Goal: Task Accomplishment & Management: Manage account settings

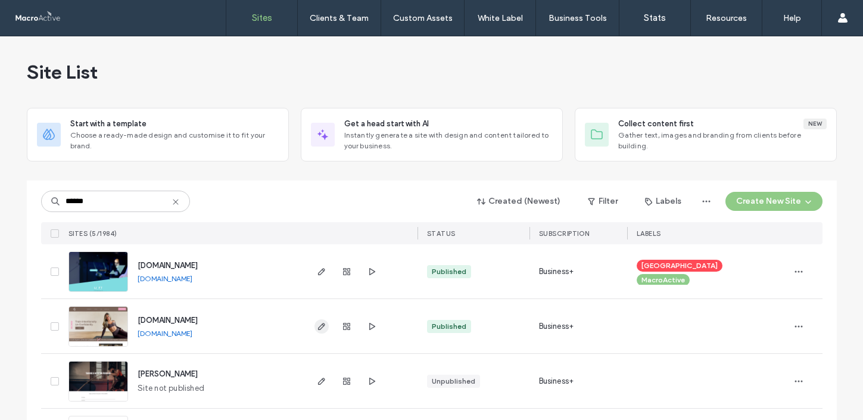
type input "******"
click at [317, 328] on icon "button" at bounding box center [322, 327] width 10 height 10
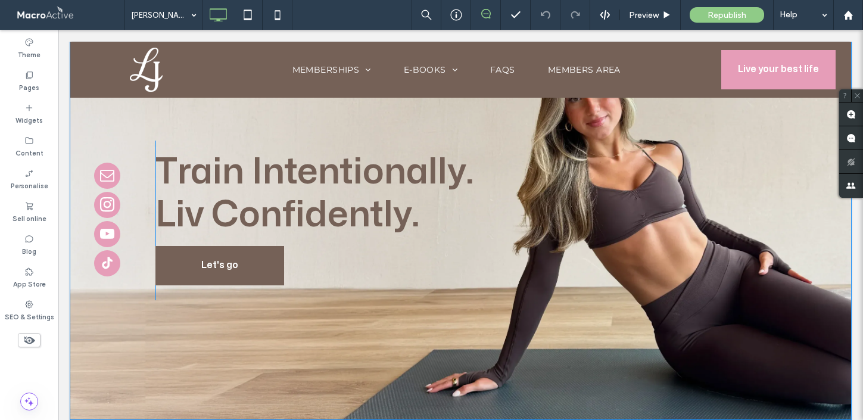
scroll to position [74, 0]
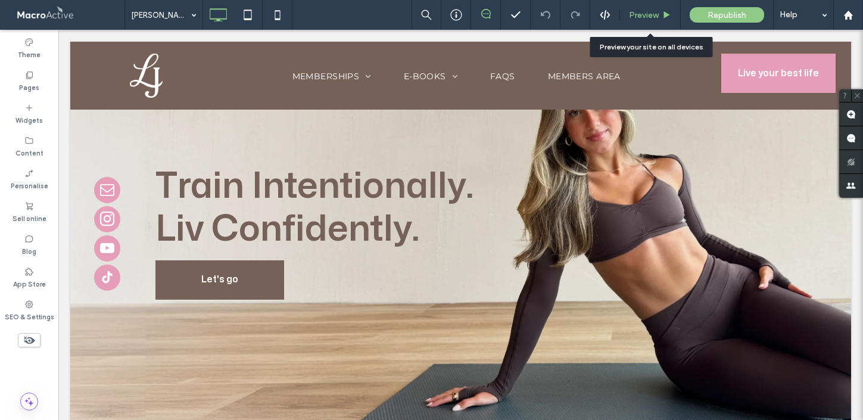
click at [660, 14] on div "Preview" at bounding box center [650, 15] width 60 height 10
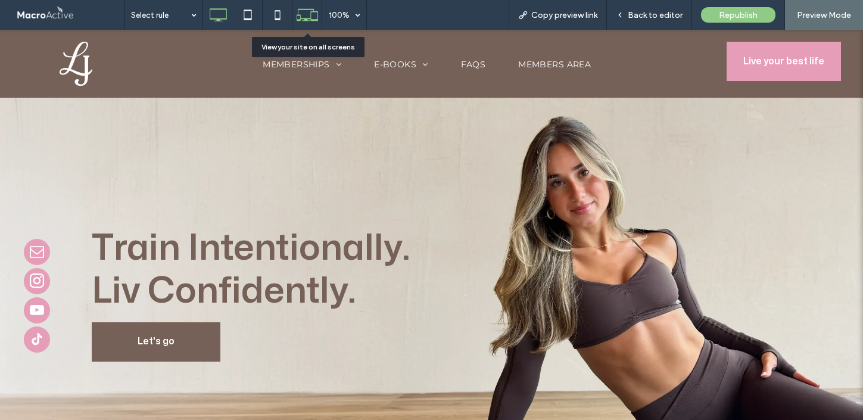
click at [314, 10] on icon at bounding box center [307, 15] width 23 height 23
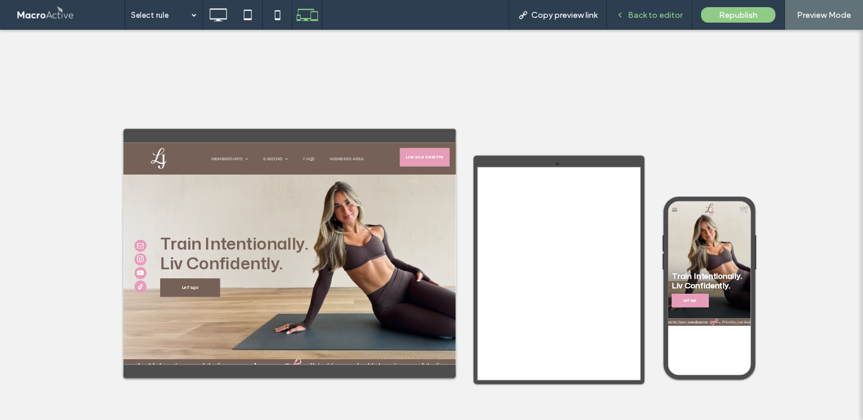
click at [648, 15] on span "Back to editor" at bounding box center [655, 15] width 55 height 10
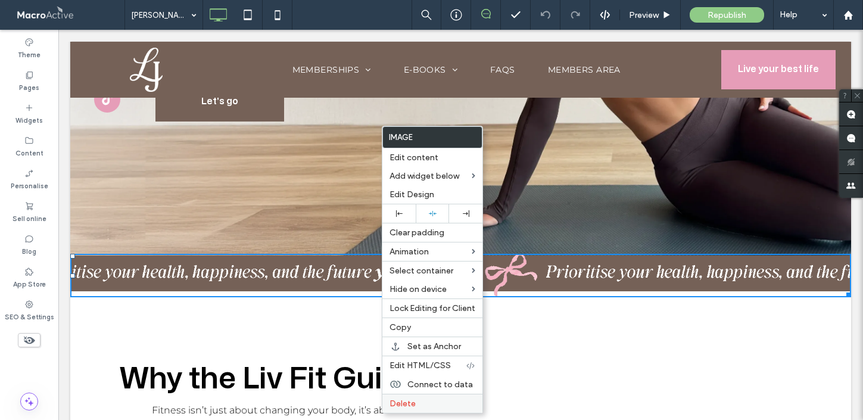
click at [422, 401] on label "Delete" at bounding box center [433, 403] width 86 height 10
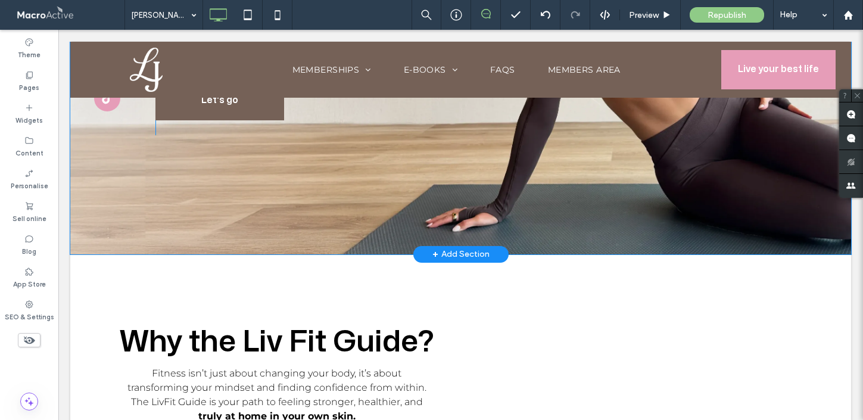
scroll to position [194, 0]
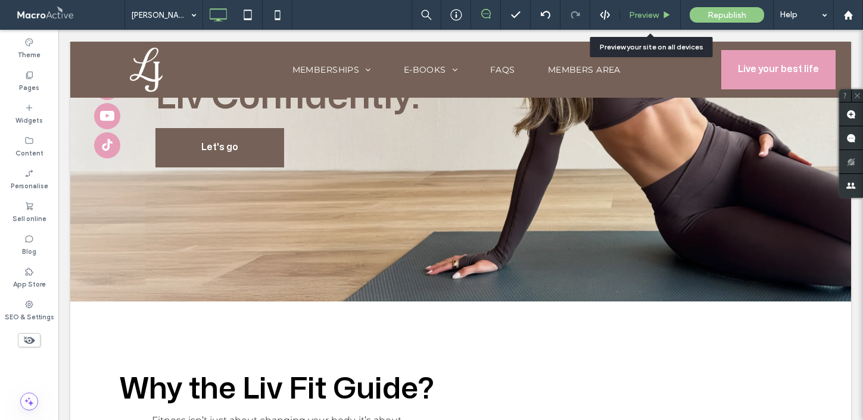
click at [650, 11] on span "Preview" at bounding box center [644, 15] width 30 height 10
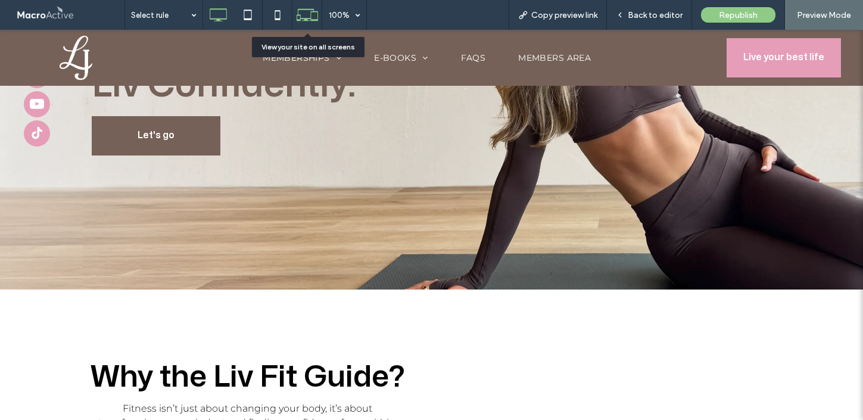
click at [306, 8] on icon at bounding box center [307, 15] width 23 height 23
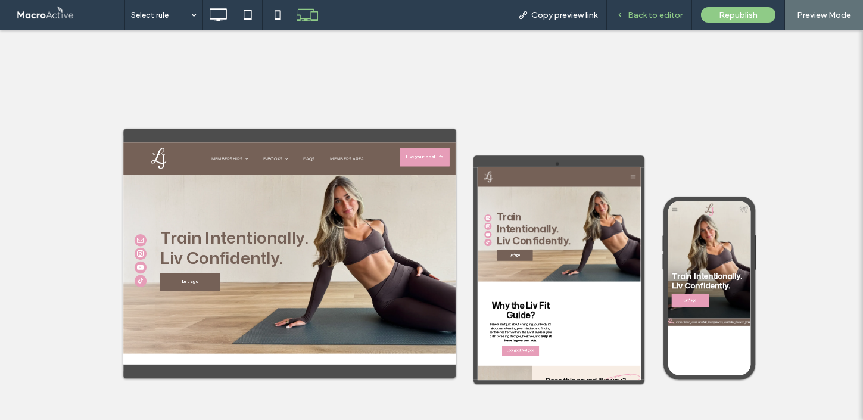
click at [652, 27] on div "Back to editor" at bounding box center [649, 15] width 85 height 30
click at [639, 17] on span "Back to editor" at bounding box center [655, 15] width 55 height 10
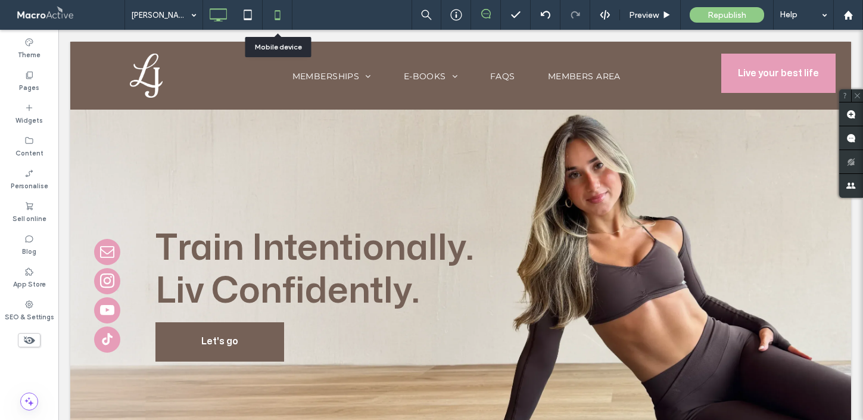
click at [277, 22] on icon at bounding box center [278, 15] width 24 height 24
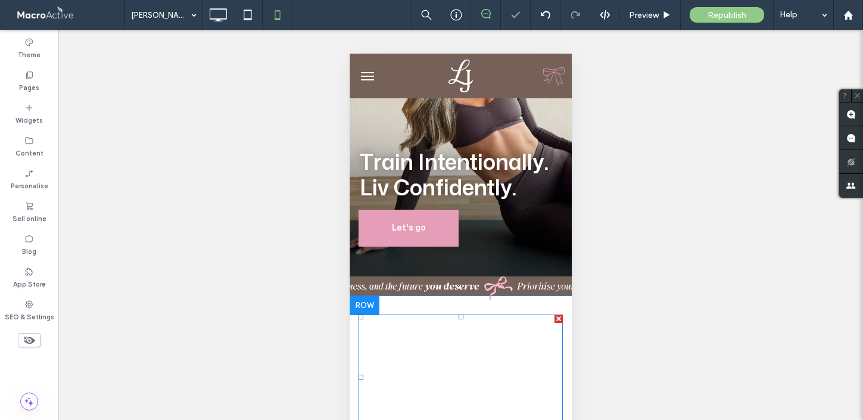
scroll to position [94, 0]
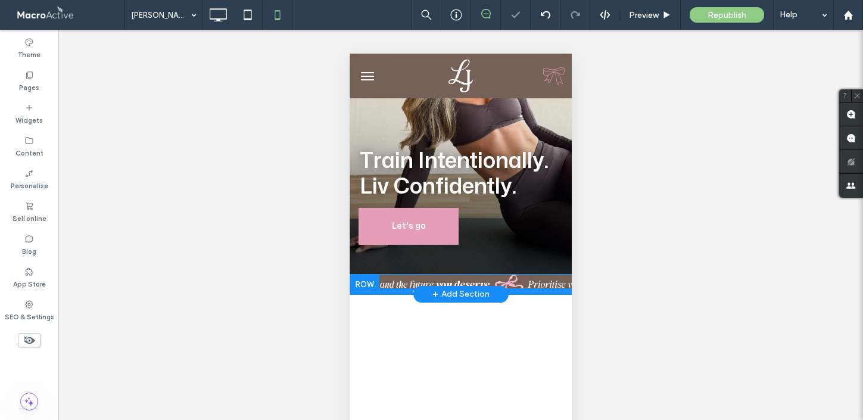
click at [540, 289] on div at bounding box center [461, 291] width 222 height 6
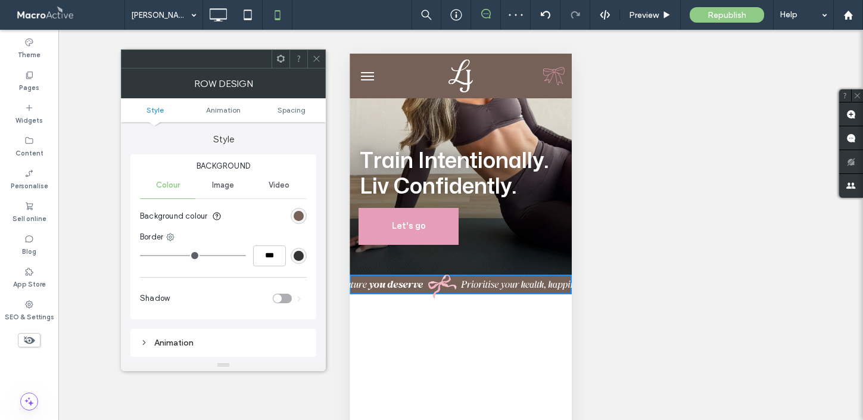
click at [315, 57] on use at bounding box center [316, 59] width 6 height 6
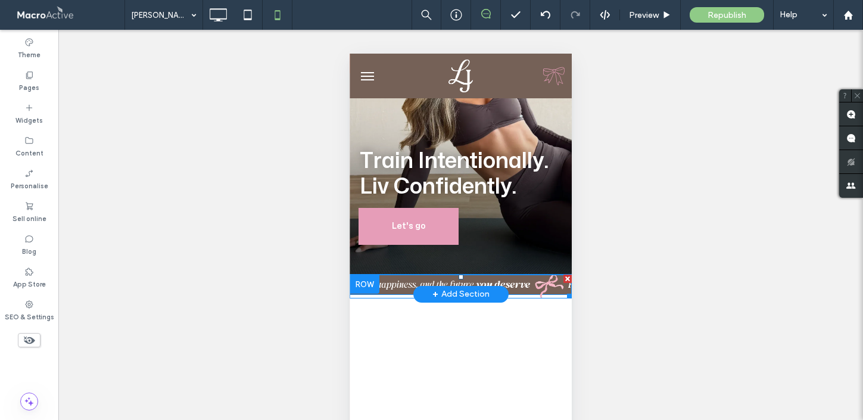
click at [517, 282] on img at bounding box center [461, 286] width 222 height 23
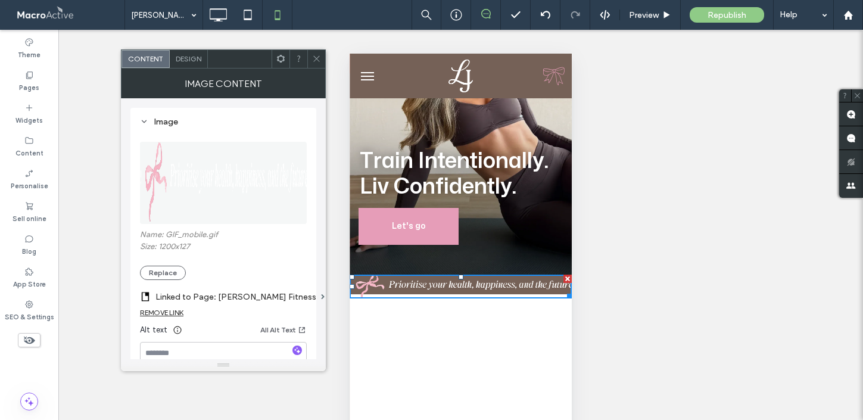
click at [281, 60] on icon at bounding box center [280, 58] width 9 height 9
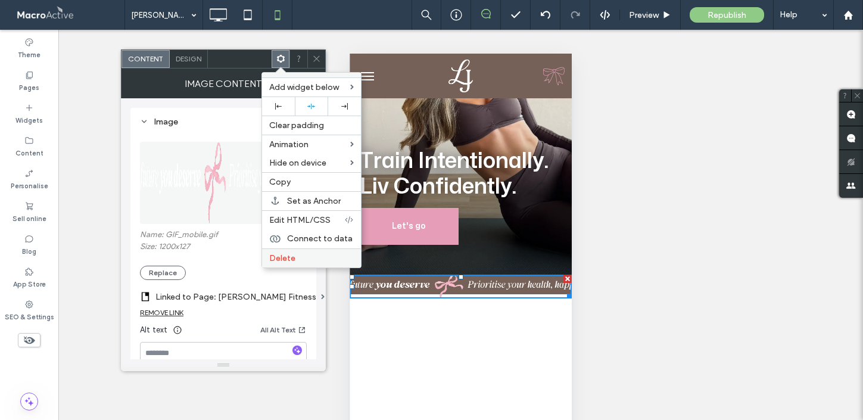
click at [286, 258] on span "Delete" at bounding box center [282, 258] width 26 height 10
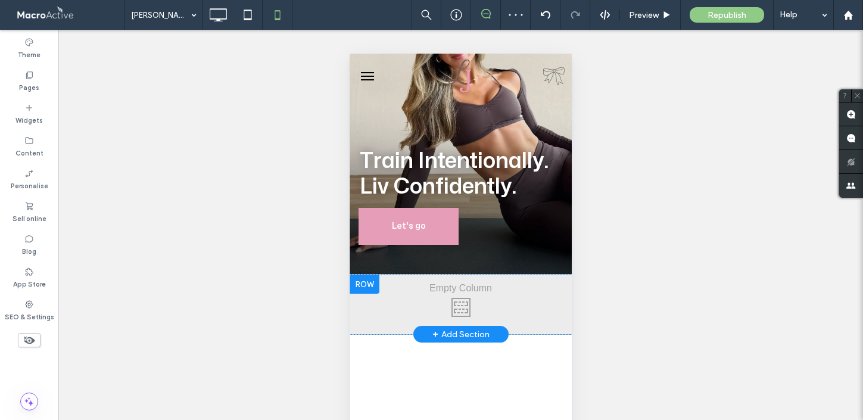
click at [373, 286] on div at bounding box center [365, 284] width 30 height 19
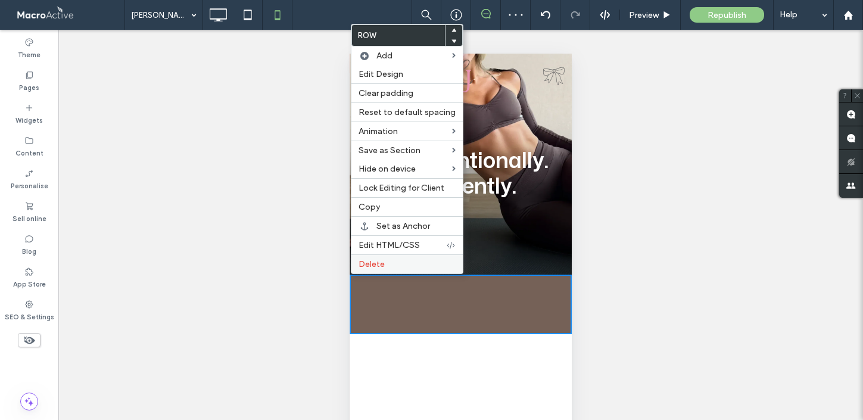
click at [379, 267] on span "Delete" at bounding box center [372, 264] width 26 height 10
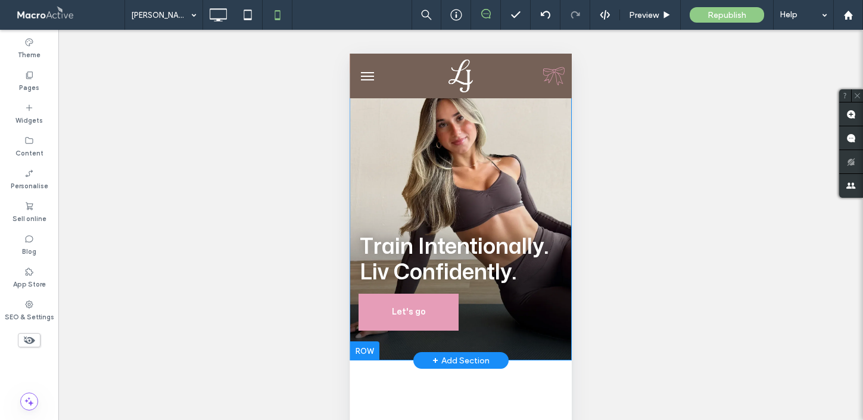
scroll to position [0, 0]
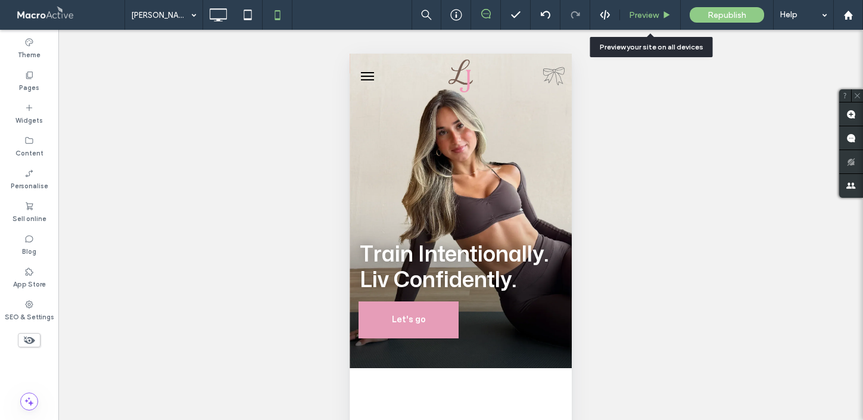
click at [660, 16] on div "Preview" at bounding box center [650, 15] width 60 height 10
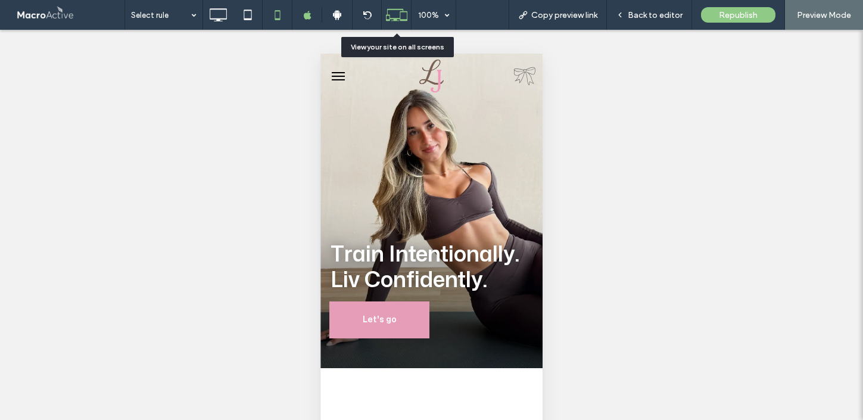
click at [395, 15] on icon at bounding box center [396, 15] width 23 height 23
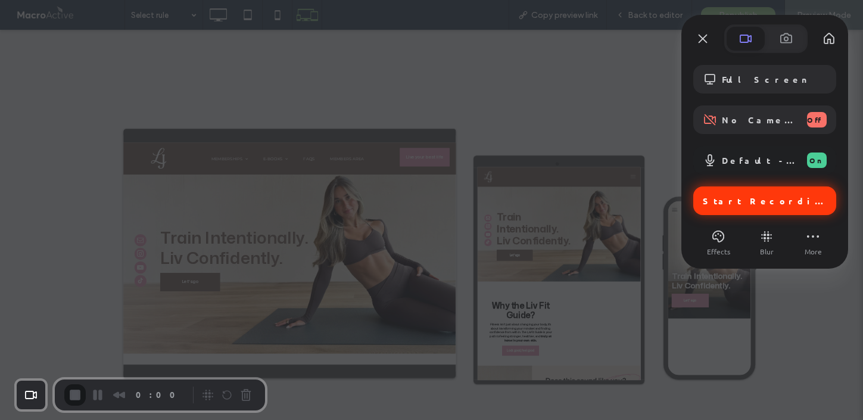
click at [764, 204] on span "Start Recording" at bounding box center [766, 200] width 126 height 11
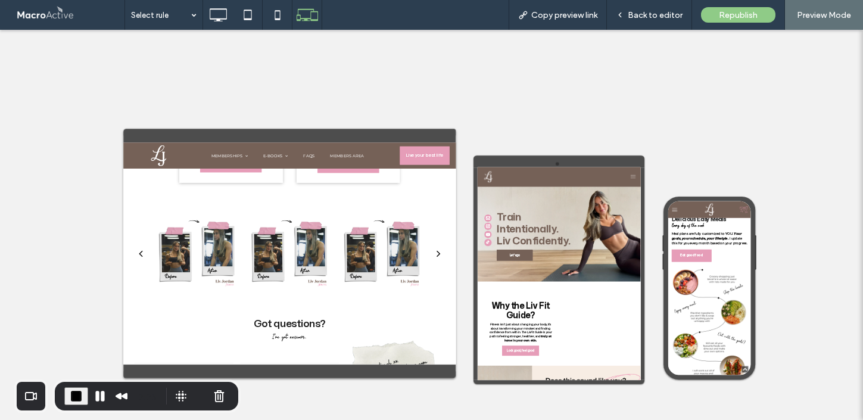
scroll to position [1293, 0]
